Goal: Information Seeking & Learning: Learn about a topic

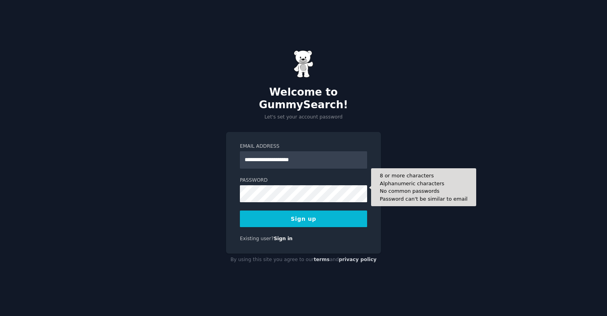
type input "**********"
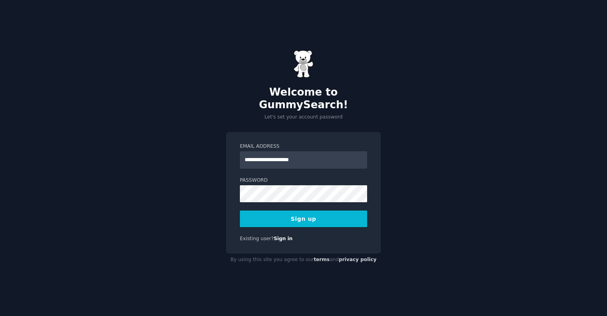
click at [403, 213] on div "**********" at bounding box center [303, 158] width 607 height 316
click at [322, 215] on button "Sign up" at bounding box center [303, 219] width 127 height 17
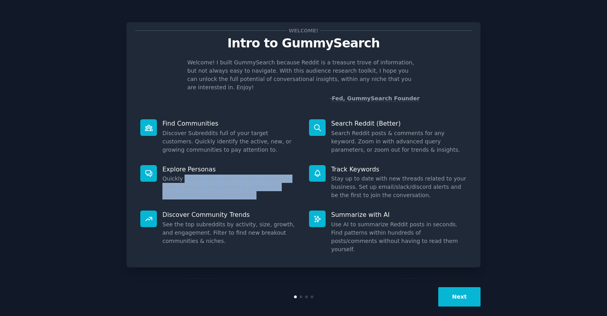
drag, startPoint x: 182, startPoint y: 170, endPoint x: 201, endPoint y: 184, distance: 23.7
click at [201, 184] on dd "Quickly explore pain points, solution requests, open questions, and spending pa…" at bounding box center [230, 187] width 136 height 25
drag, startPoint x: 203, startPoint y: 184, endPoint x: 168, endPoint y: 172, distance: 37.2
click at [168, 175] on dd "Quickly explore pain points, solution requests, open questions, and spending pa…" at bounding box center [230, 187] width 136 height 25
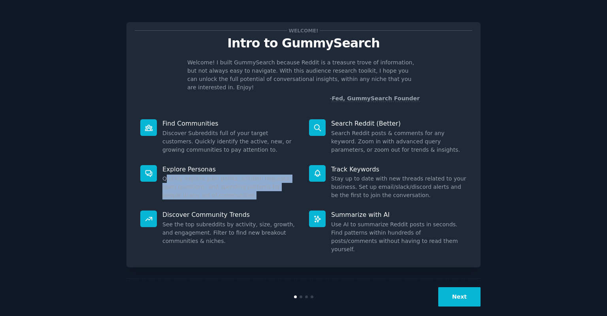
click at [168, 175] on dd "Quickly explore pain points, solution requests, open questions, and spending pa…" at bounding box center [230, 187] width 136 height 25
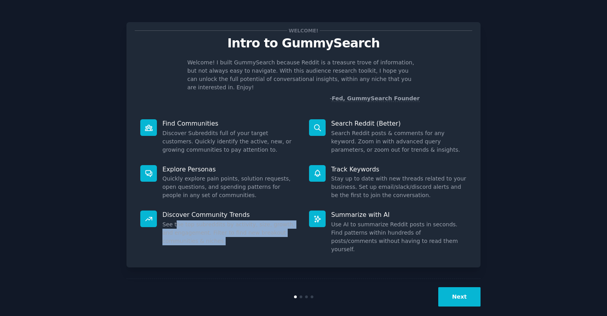
drag, startPoint x: 175, startPoint y: 217, endPoint x: 193, endPoint y: 228, distance: 21.2
click at [193, 228] on dd "See the top subreddits by activity, size, growth, and engagement. Filter to fin…" at bounding box center [230, 233] width 136 height 25
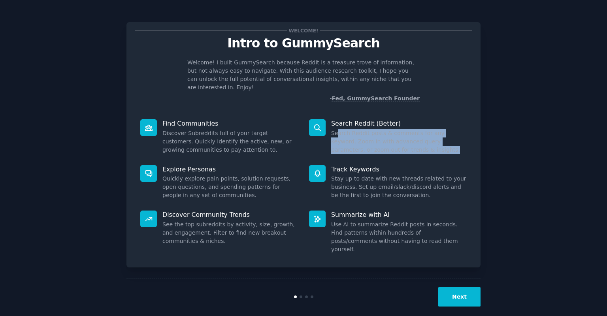
drag, startPoint x: 337, startPoint y: 126, endPoint x: 387, endPoint y: 138, distance: 51.3
click at [387, 138] on dd "Search Reddit posts & comments for any keyword. Zoom in with advanced query par…" at bounding box center [399, 141] width 136 height 25
drag, startPoint x: 392, startPoint y: 138, endPoint x: 353, endPoint y: 130, distance: 40.2
click at [353, 130] on dd "Search Reddit posts & comments for any keyword. Zoom in with advanced query par…" at bounding box center [399, 141] width 136 height 25
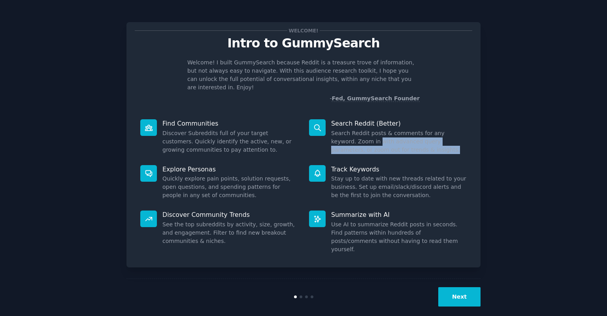
click at [353, 130] on dd "Search Reddit posts & comments for any keyword. Zoom in with advanced query par…" at bounding box center [399, 141] width 136 height 25
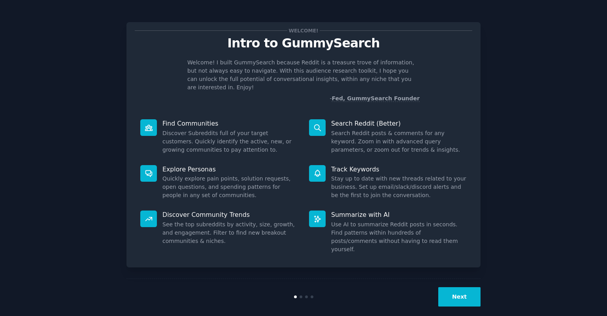
click at [460, 289] on button "Next" at bounding box center [459, 296] width 42 height 19
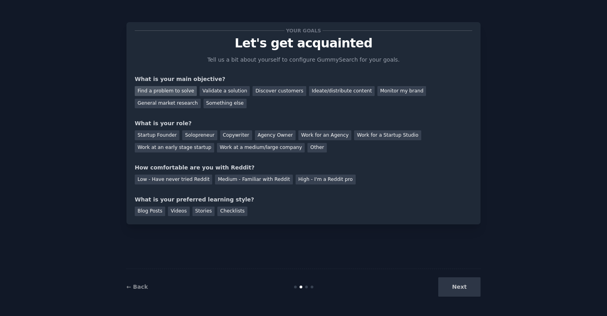
click at [186, 93] on div "Find a problem to solve" at bounding box center [166, 91] width 62 height 10
click at [201, 99] on div "General market research" at bounding box center [168, 104] width 66 height 10
click at [174, 88] on div "Find a problem to solve" at bounding box center [166, 91] width 62 height 10
click at [188, 136] on div "Solopreneur" at bounding box center [199, 135] width 35 height 10
click at [175, 175] on div "Low - Have never tried Reddit" at bounding box center [173, 180] width 77 height 10
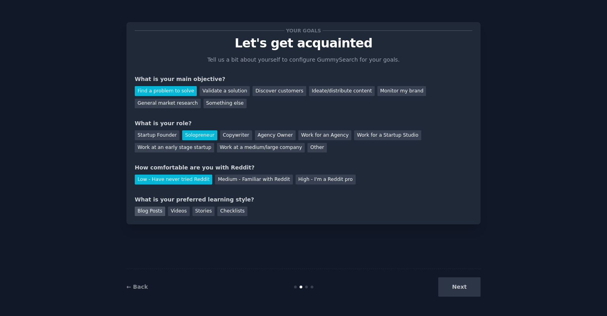
click at [162, 211] on div "Blog Posts" at bounding box center [150, 212] width 30 height 10
click at [460, 289] on button "Next" at bounding box center [459, 286] width 42 height 19
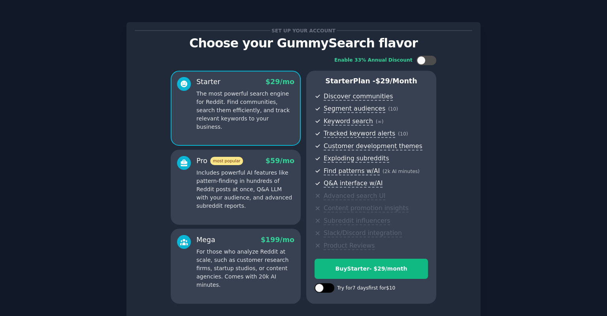
click at [330, 286] on div at bounding box center [325, 287] width 20 height 9
checkbox input "true"
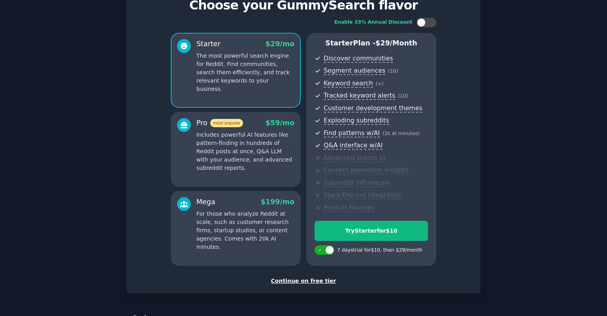
click at [327, 279] on div "Continue on free tier" at bounding box center [304, 281] width 338 height 8
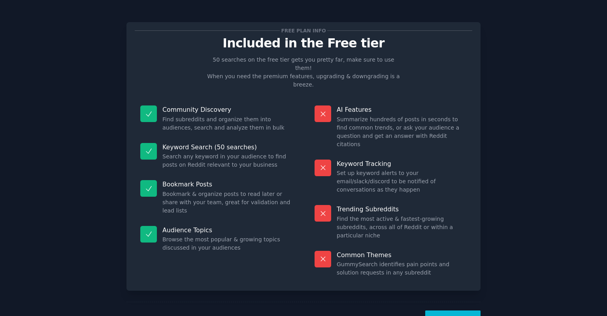
click at [447, 311] on button "Let's Go!" at bounding box center [452, 320] width 55 height 19
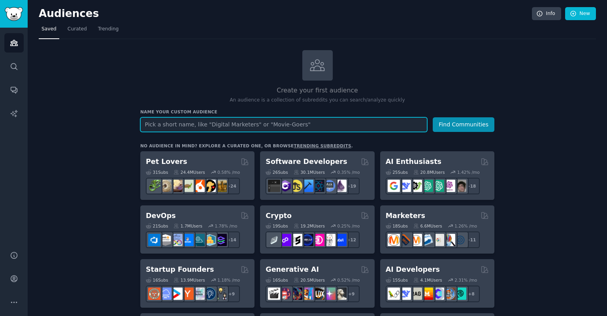
paste input "Expecting Mom"
type input "Expecting Mom"
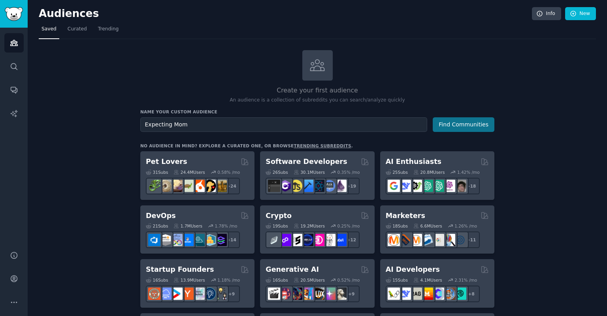
click at [468, 128] on button "Find Communities" at bounding box center [464, 124] width 62 height 15
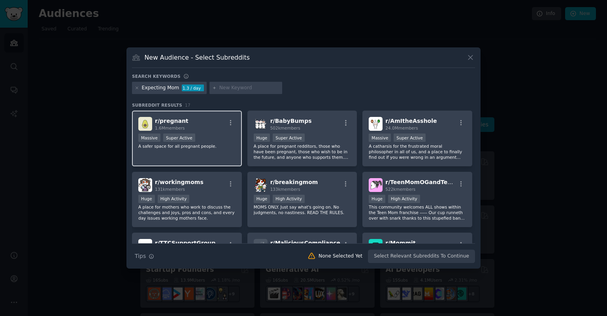
click at [207, 138] on div "Massive Super Active" at bounding box center [186, 139] width 97 height 10
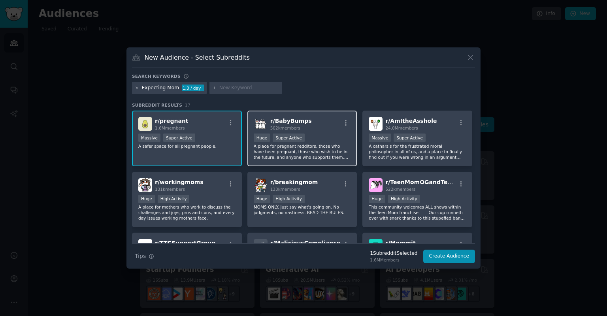
click at [335, 138] on div "Huge Super Active" at bounding box center [302, 139] width 97 height 10
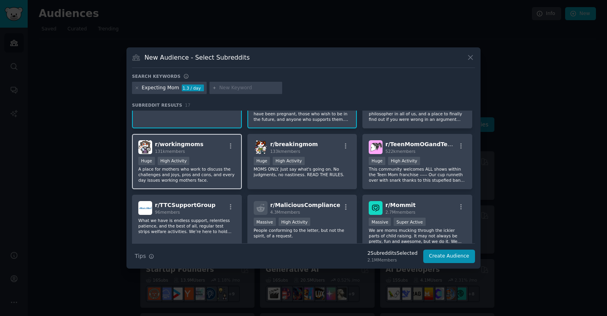
scroll to position [76, 0]
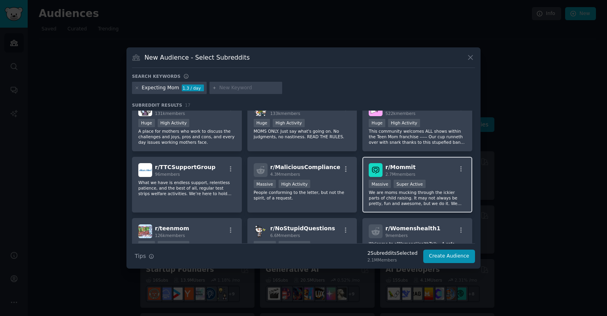
click at [435, 197] on p "We are moms mucking through the ickier parts of child raising. It may not alway…" at bounding box center [417, 198] width 97 height 17
click at [459, 168] on icon "button" at bounding box center [461, 169] width 7 height 7
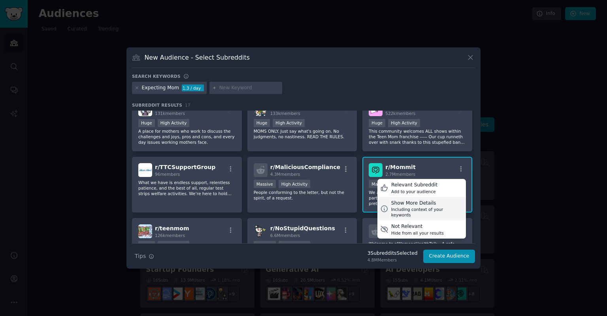
click at [438, 207] on div "Including context of your keywords" at bounding box center [427, 212] width 72 height 11
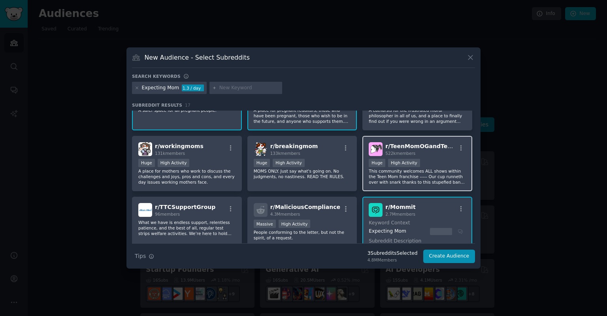
scroll to position [0, 0]
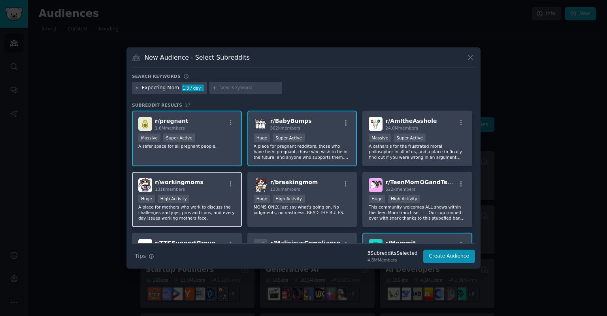
click at [211, 191] on div "r/ workingmoms 131k members Huge High Activity A place for mothers who work to …" at bounding box center [187, 200] width 110 height 56
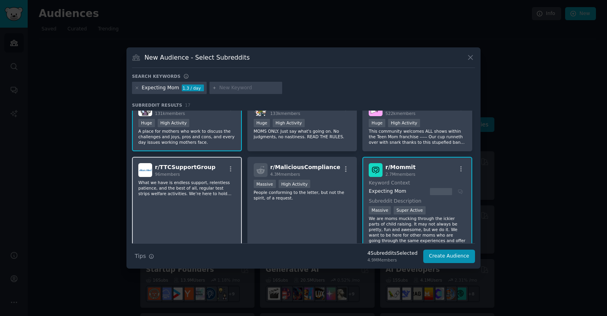
scroll to position [198, 0]
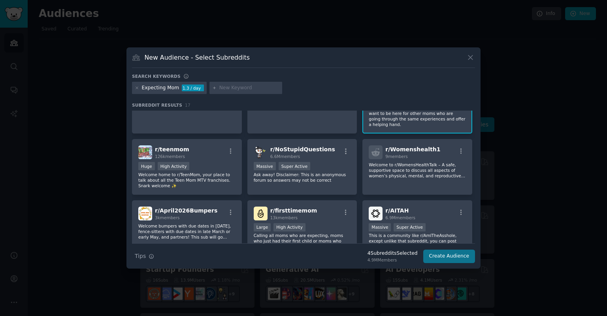
click at [463, 258] on button "Create Audience" at bounding box center [449, 256] width 52 height 13
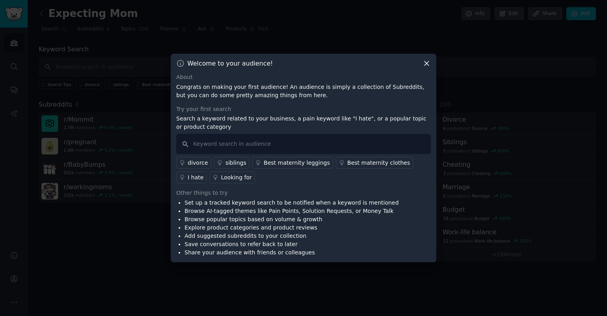
click at [221, 177] on div "Looking for" at bounding box center [236, 178] width 31 height 8
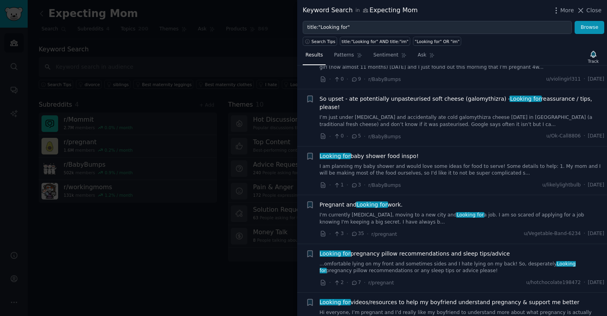
scroll to position [1328, 0]
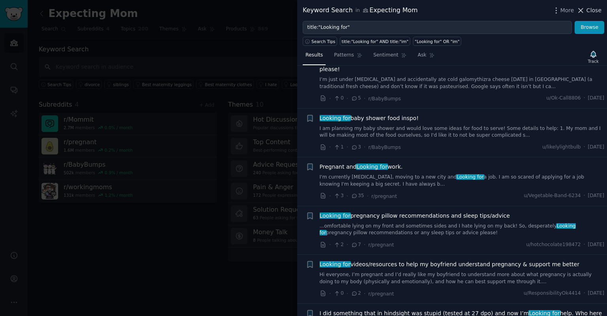
click at [588, 9] on span "Close" at bounding box center [594, 10] width 15 height 8
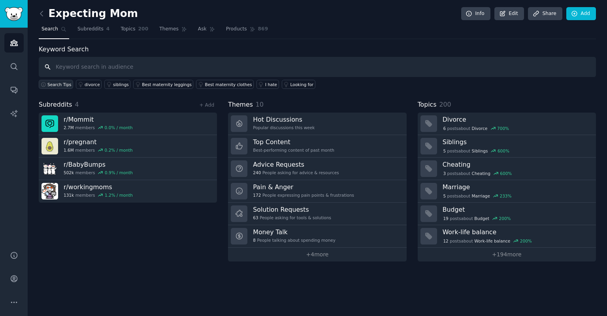
click at [64, 83] on span "Search Tips" at bounding box center [59, 85] width 24 height 6
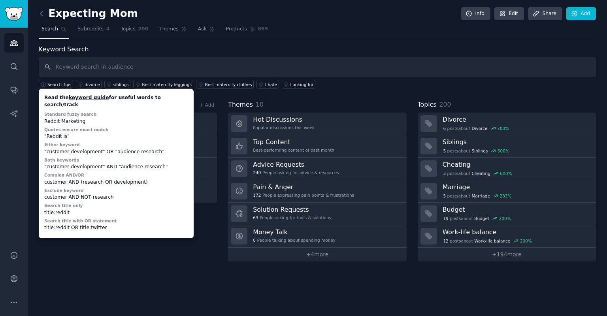
drag, startPoint x: 125, startPoint y: 239, endPoint x: 142, endPoint y: 245, distance: 18.1
click at [142, 245] on div "Subreddits 4 + Add r/ Mommit 2.7M members 0.0 % / month r/ pregnant 1.6M member…" at bounding box center [128, 181] width 178 height 162
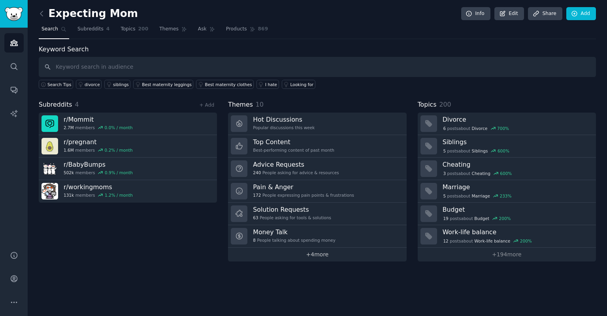
click at [307, 255] on link "+ 4 more" at bounding box center [317, 255] width 178 height 14
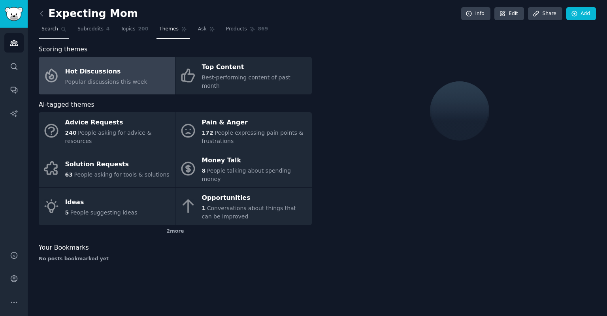
click at [49, 32] on span "Search" at bounding box center [49, 29] width 17 height 7
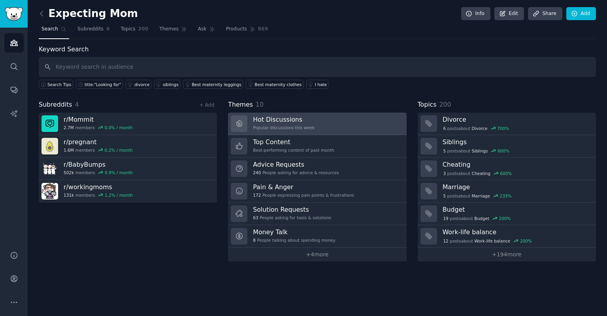
click at [293, 126] on div "Popular discussions this week" at bounding box center [284, 128] width 62 height 6
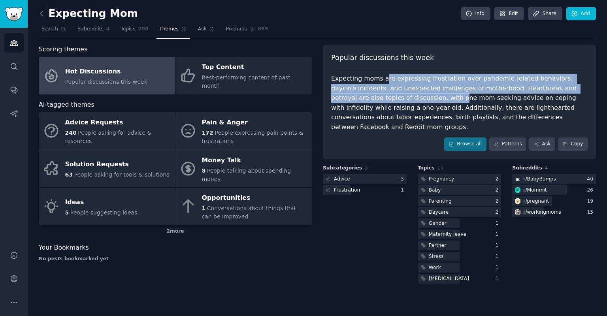
drag, startPoint x: 380, startPoint y: 77, endPoint x: 385, endPoint y: 96, distance: 18.8
click at [385, 96] on div "Expecting moms are expressing frustration over pandemic-related behaviors, dayc…" at bounding box center [459, 103] width 256 height 58
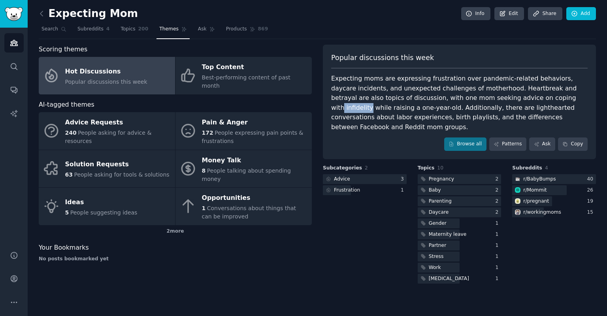
drag, startPoint x: 493, startPoint y: 97, endPoint x: 516, endPoint y: 98, distance: 22.5
click at [516, 98] on div "Expecting moms are expressing frustration over pandemic-related behaviors, dayc…" at bounding box center [459, 103] width 256 height 58
click at [530, 87] on div "Expecting moms are expressing frustration over pandemic-related behaviors, dayc…" at bounding box center [459, 103] width 256 height 58
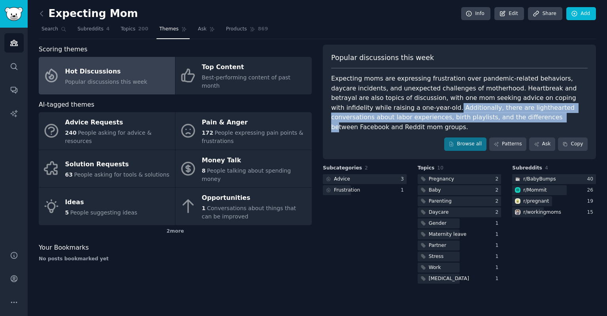
drag, startPoint x: 341, startPoint y: 107, endPoint x: 392, endPoint y: 116, distance: 51.3
click at [392, 116] on div "Expecting moms are expressing frustration over pandemic-related behaviors, dayc…" at bounding box center [459, 103] width 256 height 58
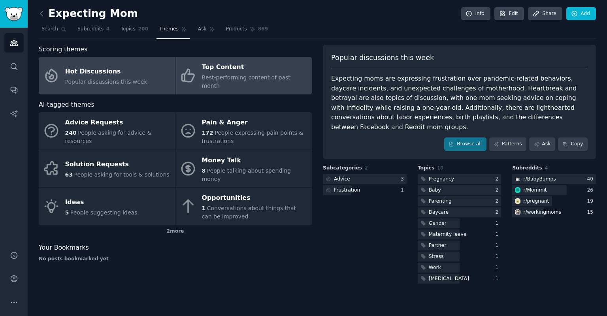
click at [256, 74] on span "Best-performing content of past month" at bounding box center [246, 81] width 89 height 15
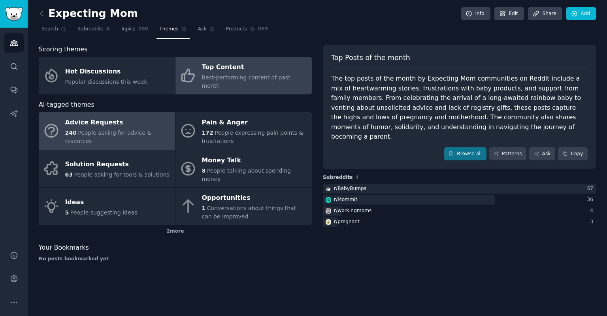
click at [125, 130] on span "People asking for advice & resources" at bounding box center [108, 137] width 87 height 15
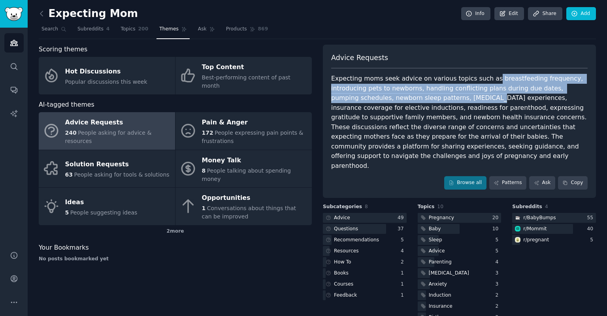
drag, startPoint x: 482, startPoint y: 76, endPoint x: 401, endPoint y: 94, distance: 83.1
click at [401, 94] on div "Expecting moms seek advice on various topics such as breastfeeding frequency, i…" at bounding box center [459, 122] width 256 height 97
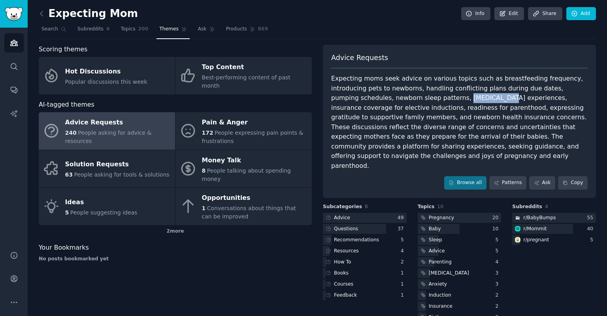
drag, startPoint x: 374, startPoint y: 96, endPoint x: 410, endPoint y: 98, distance: 36.4
click at [410, 98] on div "Expecting moms seek advice on various topics such as breastfeeding frequency, i…" at bounding box center [459, 122] width 256 height 97
click at [381, 111] on div "Expecting moms seek advice on various topics such as breastfeeding frequency, i…" at bounding box center [459, 122] width 256 height 97
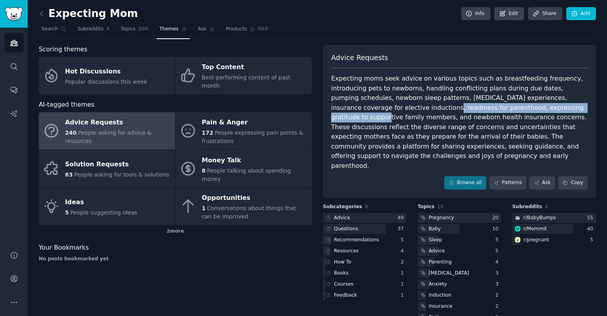
drag, startPoint x: 330, startPoint y: 108, endPoint x: 491, endPoint y: 106, distance: 160.9
click at [491, 106] on div "Advice Requests Expecting moms seek advice on various topics such as breastfeed…" at bounding box center [459, 121] width 273 height 153
click at [491, 106] on div "Expecting moms seek advice on various topics such as breastfeeding frequency, i…" at bounding box center [459, 122] width 256 height 97
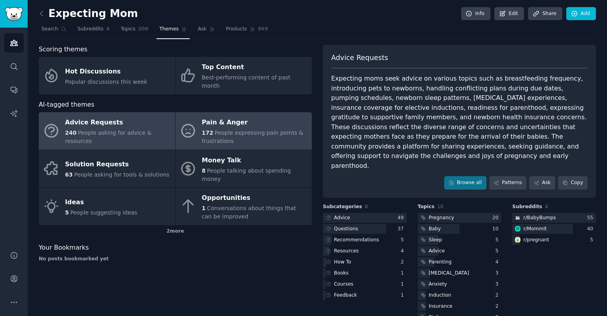
click at [238, 129] on div "172 People expressing pain points & frustrations" at bounding box center [255, 137] width 106 height 17
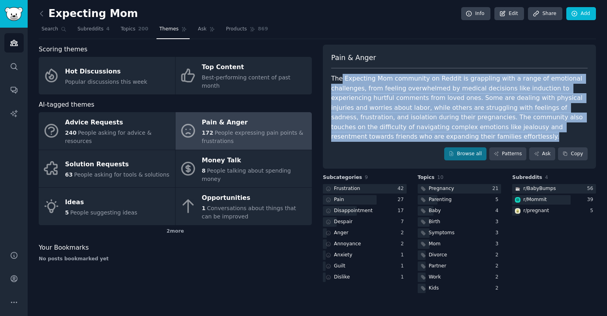
drag, startPoint x: 341, startPoint y: 76, endPoint x: 578, endPoint y: 122, distance: 241.1
click at [578, 122] on div "The Expecting Mom community on Reddit is grappling with a range of emotional ch…" at bounding box center [459, 108] width 256 height 68
drag, startPoint x: 580, startPoint y: 123, endPoint x: 334, endPoint y: 77, distance: 250.9
click at [334, 77] on div "The Expecting Mom community on Reddit is grappling with a range of emotional ch…" at bounding box center [459, 108] width 256 height 68
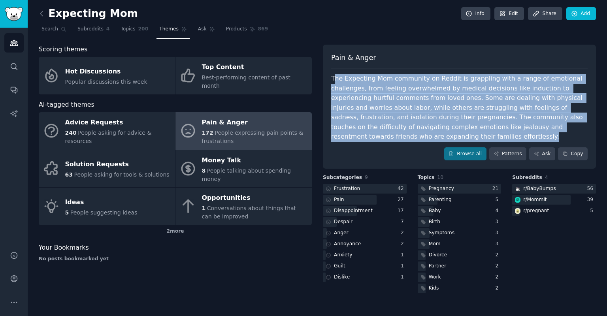
click at [334, 77] on div "The Expecting Mom community on Reddit is grappling with a range of emotional ch…" at bounding box center [459, 108] width 256 height 68
drag, startPoint x: 332, startPoint y: 77, endPoint x: 572, endPoint y: 122, distance: 244.3
click at [572, 122] on div "The Expecting Mom community on Reddit is grappling with a range of emotional ch…" at bounding box center [459, 108] width 256 height 68
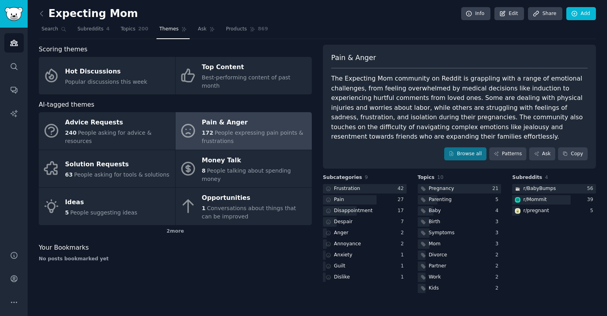
click at [572, 122] on div "The Expecting Mom community on Reddit is grappling with a range of emotional ch…" at bounding box center [459, 108] width 256 height 68
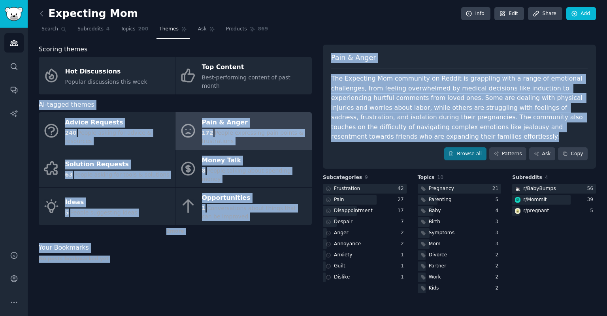
drag, startPoint x: 579, startPoint y: 124, endPoint x: 313, endPoint y: 75, distance: 270.0
click at [313, 75] on div "Scoring themes Hot Discussions Popular discussions this week Top Content Best-p…" at bounding box center [317, 170] width 557 height 250
click at [356, 90] on div "The Expecting Mom community on Reddit is grappling with a range of emotional ch…" at bounding box center [459, 108] width 256 height 68
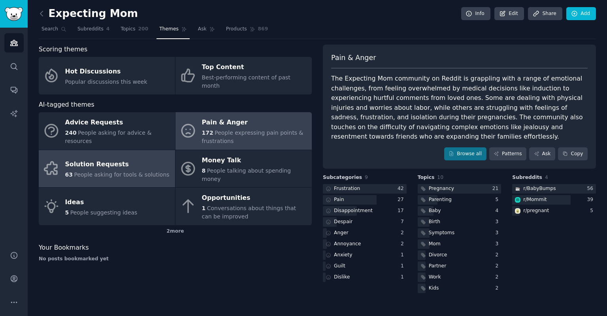
click at [109, 158] on div "Solution Requests" at bounding box center [117, 164] width 104 height 13
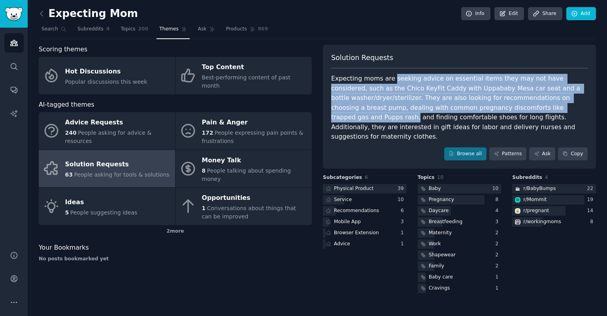
drag, startPoint x: 389, startPoint y: 77, endPoint x: 485, endPoint y: 105, distance: 100.4
click at [485, 105] on div "Expecting moms are seeking advice on essential items they may not have consider…" at bounding box center [459, 108] width 256 height 68
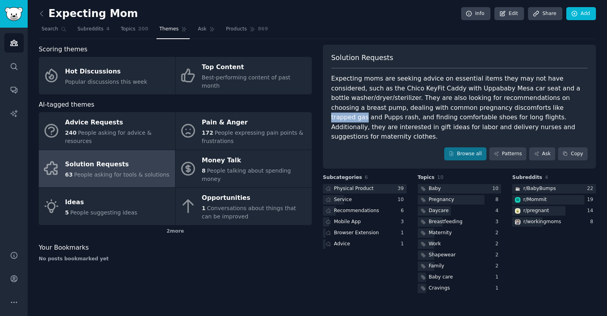
drag, startPoint x: 407, startPoint y: 105, endPoint x: 439, endPoint y: 105, distance: 32.4
click at [439, 105] on div "Expecting moms are seeking advice on essential items they may not have consider…" at bounding box center [459, 108] width 256 height 68
drag, startPoint x: 438, startPoint y: 105, endPoint x: 459, endPoint y: 108, distance: 21.2
click at [439, 105] on div "Expecting moms are seeking advice on essential items they may not have consider…" at bounding box center [459, 108] width 256 height 68
drag, startPoint x: 451, startPoint y: 106, endPoint x: 481, endPoint y: 106, distance: 30.0
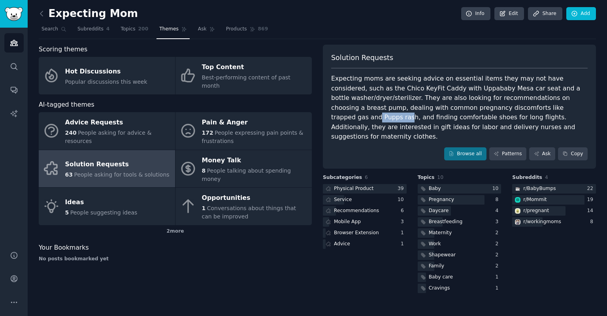
click at [481, 106] on div "Expecting moms are seeking advice on essential items they may not have consider…" at bounding box center [459, 108] width 256 height 68
click at [482, 106] on div "Expecting moms are seeking advice on essential items they may not have consider…" at bounding box center [459, 108] width 256 height 68
drag, startPoint x: 454, startPoint y: 106, endPoint x: 482, endPoint y: 106, distance: 28.5
click at [482, 106] on div "Expecting moms are seeking advice on essential items they may not have consider…" at bounding box center [459, 108] width 256 height 68
drag, startPoint x: 475, startPoint y: 92, endPoint x: 490, endPoint y: 95, distance: 14.9
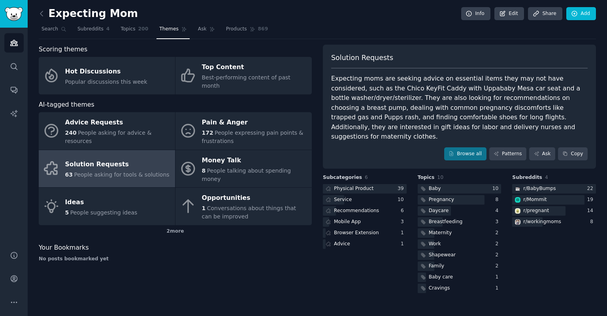
click at [476, 92] on div "Expecting moms are seeking advice on essential items they may not have consider…" at bounding box center [459, 108] width 256 height 68
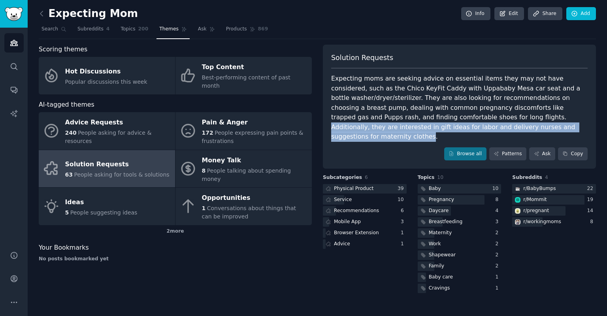
drag, startPoint x: 365, startPoint y: 115, endPoint x: 423, endPoint y: 126, distance: 59.1
click at [423, 126] on div "Expecting moms are seeking advice on essential items they may not have consider…" at bounding box center [459, 108] width 256 height 68
drag, startPoint x: 430, startPoint y: 123, endPoint x: 366, endPoint y: 114, distance: 65.5
click at [366, 114] on div "Expecting moms are seeking advice on essential items they may not have consider…" at bounding box center [459, 108] width 256 height 68
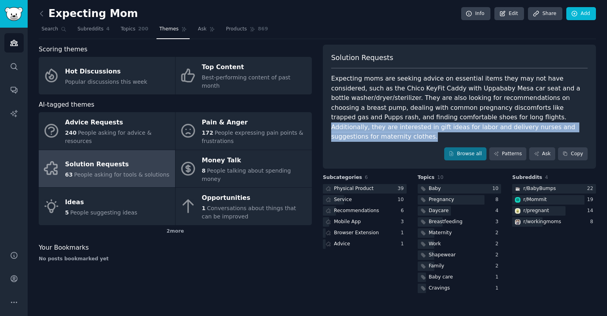
click at [366, 114] on div "Expecting moms are seeking advice on essential items they may not have consider…" at bounding box center [459, 108] width 256 height 68
drag, startPoint x: 366, startPoint y: 114, endPoint x: 422, endPoint y: 121, distance: 56.9
click at [422, 121] on div "Expecting moms are seeking advice on essential items they may not have consider…" at bounding box center [459, 108] width 256 height 68
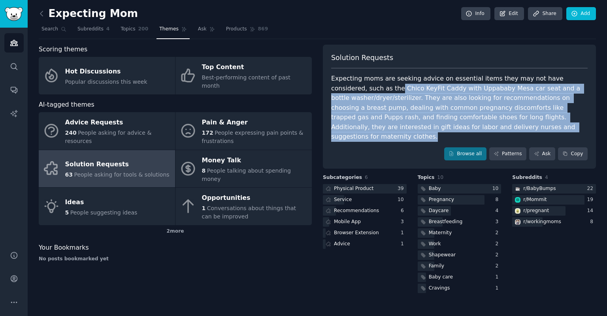
drag, startPoint x: 427, startPoint y: 124, endPoint x: 340, endPoint y: 82, distance: 96.7
click at [340, 82] on div "Expecting moms are seeking advice on essential items they may not have consider…" at bounding box center [459, 108] width 256 height 68
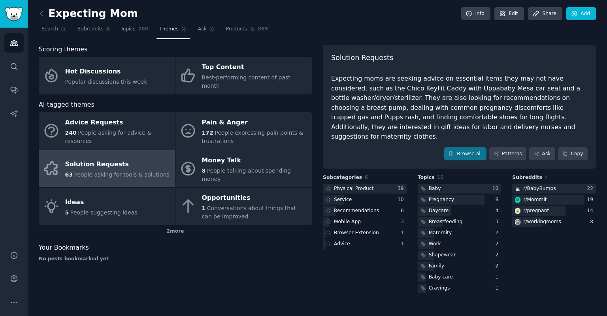
click at [340, 82] on div "Expecting moms are seeking advice on essential items they may not have consider…" at bounding box center [459, 108] width 256 height 68
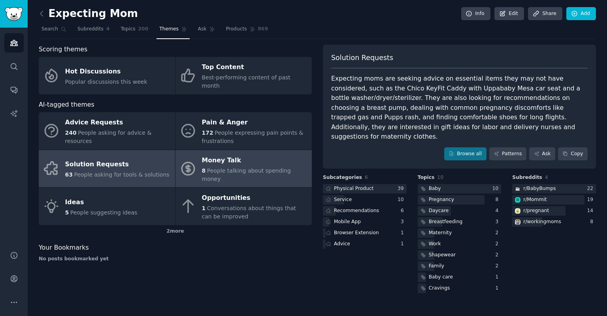
click at [228, 167] on div "8 People talking about spending money" at bounding box center [255, 175] width 106 height 17
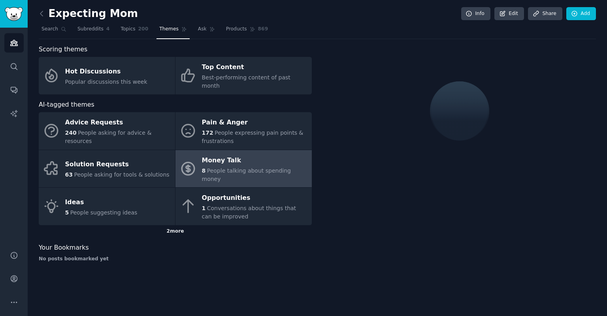
click at [175, 225] on div "2 more" at bounding box center [175, 231] width 273 height 13
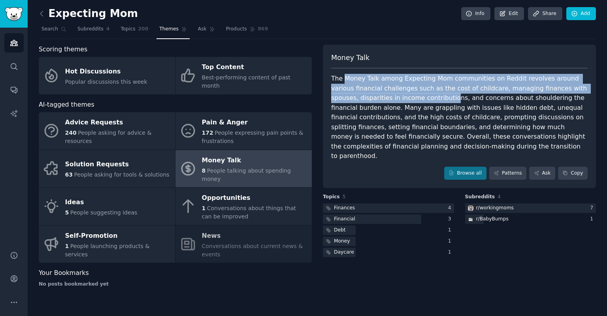
drag, startPoint x: 345, startPoint y: 77, endPoint x: 417, endPoint y: 97, distance: 75.2
click at [417, 97] on div "The Money Talk among Expecting Mom communities on Reddit revolves around variou…" at bounding box center [459, 117] width 256 height 87
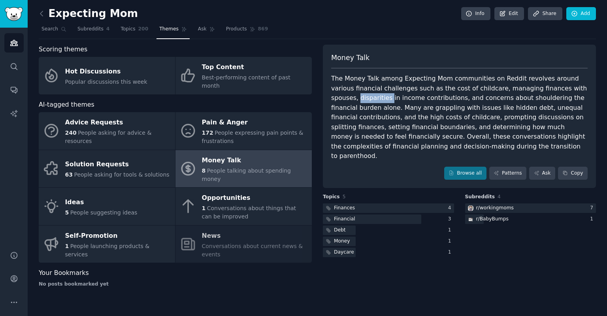
drag, startPoint x: 331, startPoint y: 95, endPoint x: 357, endPoint y: 96, distance: 26.1
click at [360, 96] on div "The Money Talk among Expecting Mom communities on Reddit revolves around variou…" at bounding box center [459, 117] width 256 height 87
click at [356, 104] on div "The Money Talk among Expecting Mom communities on Reddit revolves around variou…" at bounding box center [459, 117] width 256 height 87
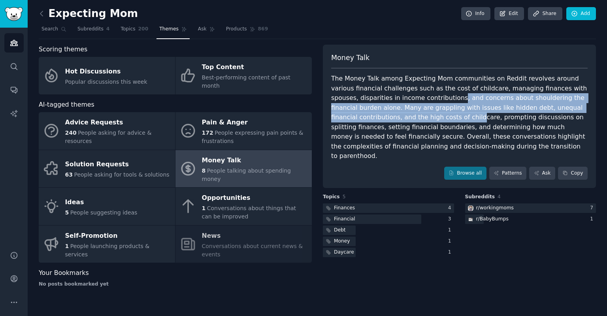
drag, startPoint x: 425, startPoint y: 97, endPoint x: 390, endPoint y: 110, distance: 37.9
click at [390, 110] on div "The Money Talk among Expecting Mom communities on Reddit revolves around variou…" at bounding box center [459, 117] width 256 height 87
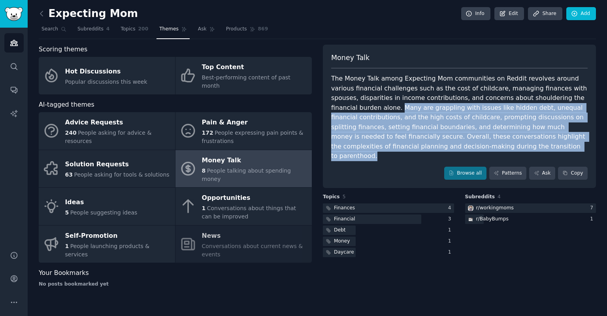
drag, startPoint x: 349, startPoint y: 104, endPoint x: 433, endPoint y: 143, distance: 92.6
click at [433, 143] on div "The Money Talk among Expecting Mom communities on Reddit revolves around variou…" at bounding box center [459, 117] width 256 height 87
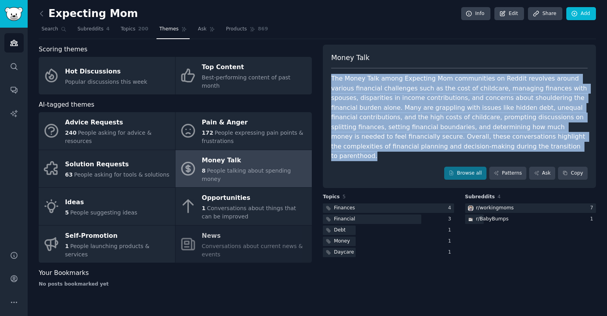
drag, startPoint x: 430, startPoint y: 142, endPoint x: 326, endPoint y: 79, distance: 121.7
click at [326, 79] on div "Money Talk The Money Talk among Expecting Mom communities on Reddit revolves ar…" at bounding box center [459, 117] width 273 height 144
click at [364, 93] on div "The Money Talk among Expecting Mom communities on Reddit revolves around variou…" at bounding box center [459, 117] width 256 height 87
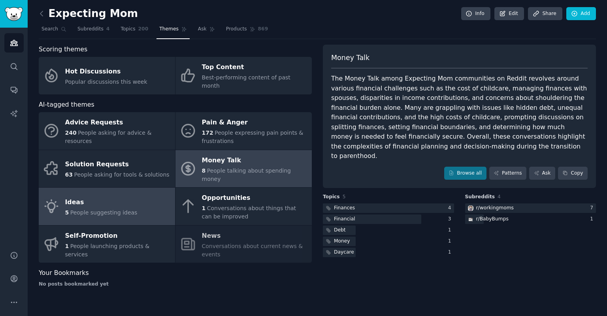
click at [133, 188] on link "Ideas 5 People suggesting ideas" at bounding box center [107, 207] width 136 height 38
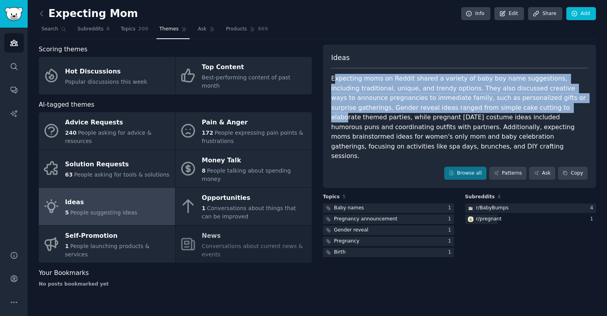
drag, startPoint x: 335, startPoint y: 77, endPoint x: 477, endPoint y: 104, distance: 145.0
click at [477, 104] on div "Expecting moms on Reddit shared a variety of baby boy name suggestions, includi…" at bounding box center [459, 117] width 256 height 87
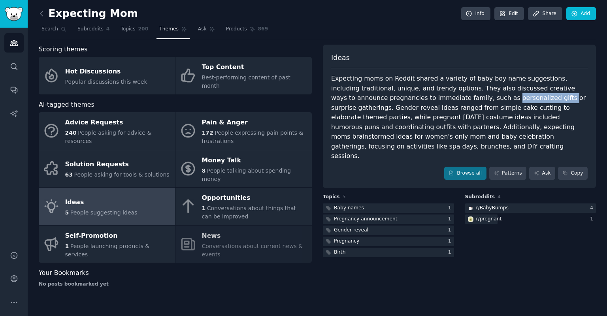
drag, startPoint x: 445, startPoint y: 96, endPoint x: 494, endPoint y: 98, distance: 49.4
click at [494, 98] on div "Expecting moms on Reddit shared a variety of baby boy name suggestions, includi…" at bounding box center [459, 117] width 256 height 87
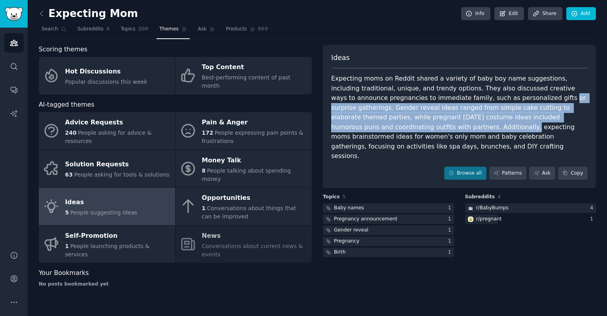
drag, startPoint x: 494, startPoint y: 98, endPoint x: 358, endPoint y: 127, distance: 139.0
click at [358, 127] on div "Expecting moms on Reddit shared a variety of baby boy name suggestions, includi…" at bounding box center [459, 117] width 256 height 87
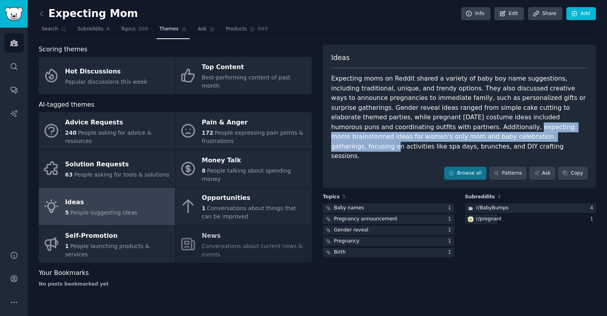
drag, startPoint x: 360, startPoint y: 126, endPoint x: 416, endPoint y: 134, distance: 55.9
click at [416, 134] on div "Expecting moms on Reddit shared a variety of baby boy name suggestions, includi…" at bounding box center [459, 117] width 256 height 87
drag, startPoint x: 365, startPoint y: 126, endPoint x: 430, endPoint y: 135, distance: 65.4
click at [430, 135] on div "Expecting moms on Reddit shared a variety of baby boy name suggestions, includi…" at bounding box center [459, 117] width 256 height 87
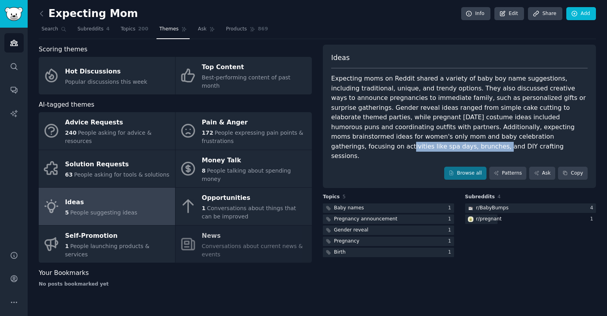
drag, startPoint x: 430, startPoint y: 135, endPoint x: 516, endPoint y: 132, distance: 86.6
click at [516, 132] on div "Expecting moms on Reddit shared a variety of baby boy name suggestions, includi…" at bounding box center [459, 117] width 256 height 87
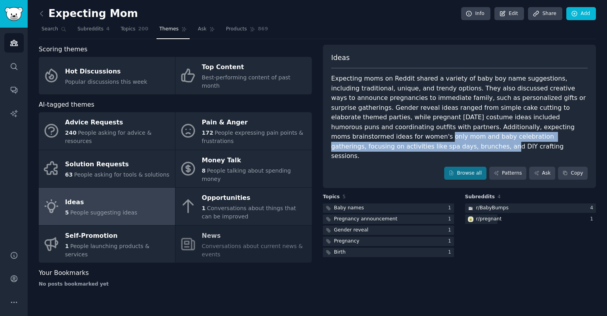
drag, startPoint x: 519, startPoint y: 134, endPoint x: 495, endPoint y: 123, distance: 26.7
click at [495, 123] on div "Expecting moms on Reddit shared a variety of baby boy name suggestions, includi…" at bounding box center [459, 117] width 256 height 87
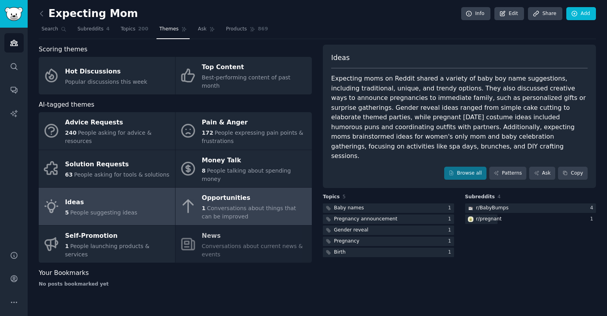
click at [261, 192] on div "Opportunities" at bounding box center [255, 198] width 106 height 13
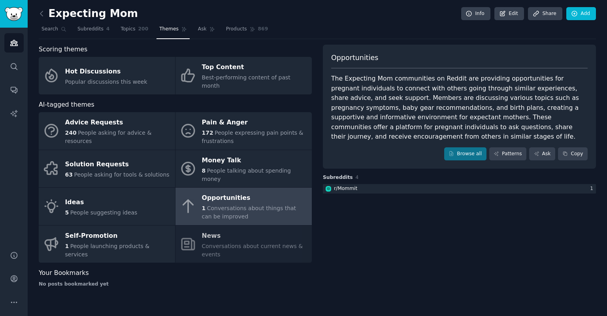
click at [359, 98] on div "The Expecting Mom communities on Reddit are providing opportunities for pregnan…" at bounding box center [459, 108] width 256 height 68
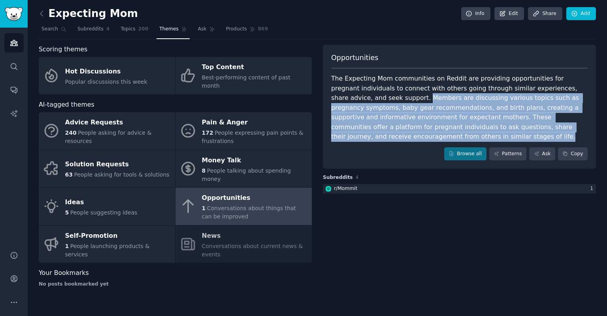
drag, startPoint x: 356, startPoint y: 96, endPoint x: 610, endPoint y: 121, distance: 255.7
click at [607, 121] on html "Audiences Search Conversations AI Reports Help Account More Expecting Mom Info …" at bounding box center [303, 158] width 607 height 316
click at [408, 108] on div "The Expecting Mom communities on Reddit are providing opportunities for pregnan…" at bounding box center [459, 108] width 256 height 68
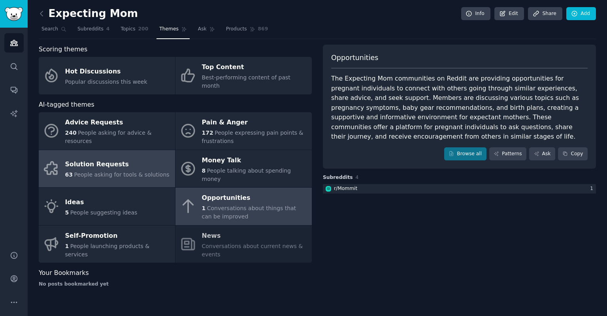
click at [92, 158] on div "Solution Requests" at bounding box center [117, 164] width 104 height 13
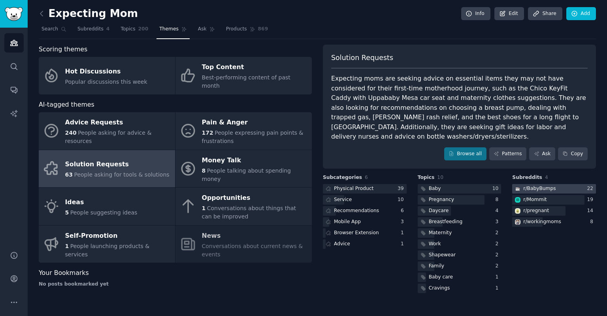
click at [554, 184] on div at bounding box center [554, 189] width 84 height 10
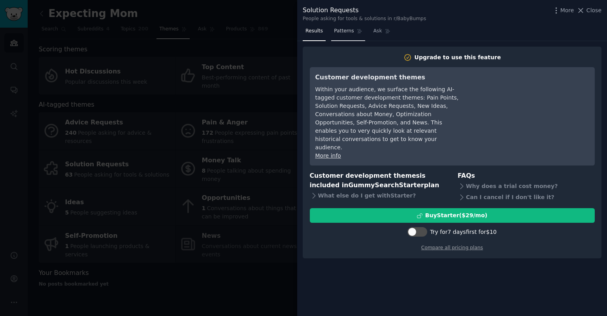
click at [341, 35] on link "Patterns" at bounding box center [348, 33] width 34 height 16
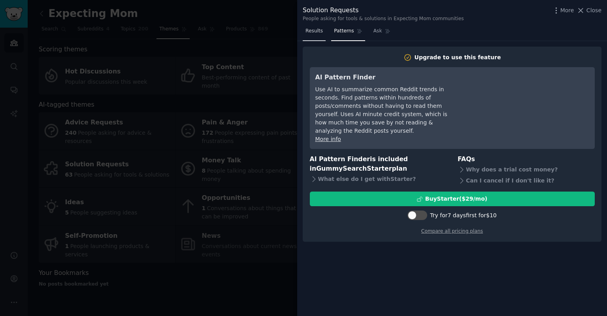
click at [311, 33] on span "Results" at bounding box center [314, 31] width 17 height 7
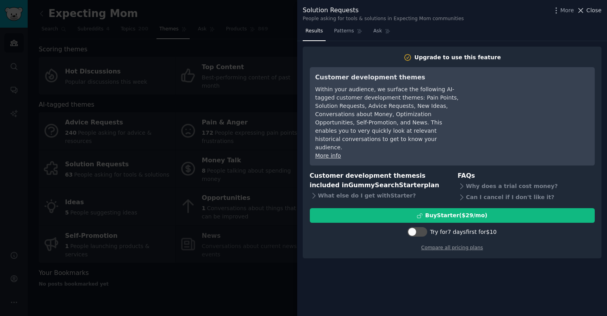
click at [590, 13] on span "Close" at bounding box center [594, 10] width 15 height 8
